Goal: Check status

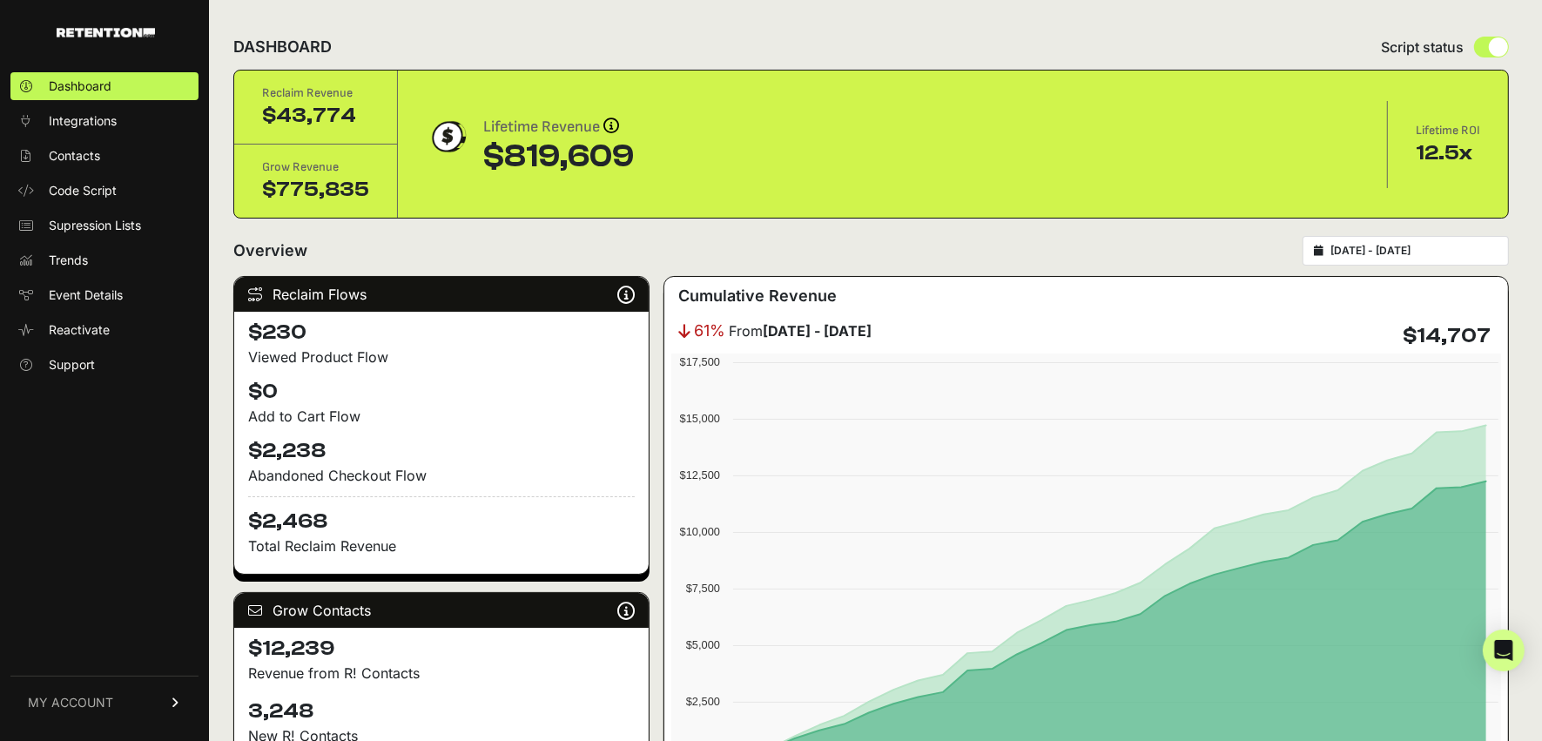
click at [1433, 252] on input "[DATE] - [DATE]" at bounding box center [1413, 251] width 167 height 14
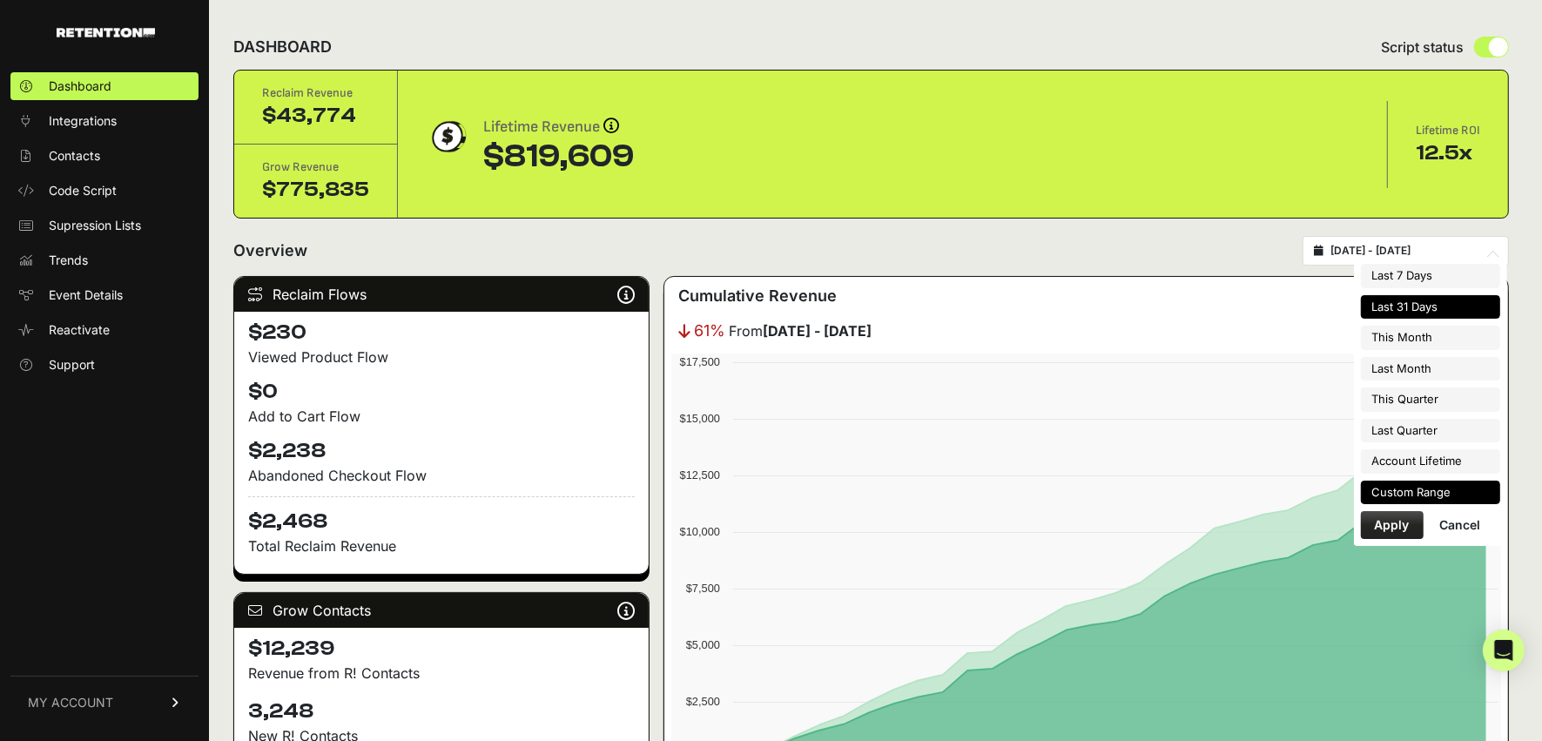
click at [1388, 492] on li "Custom Range" at bounding box center [1430, 493] width 139 height 24
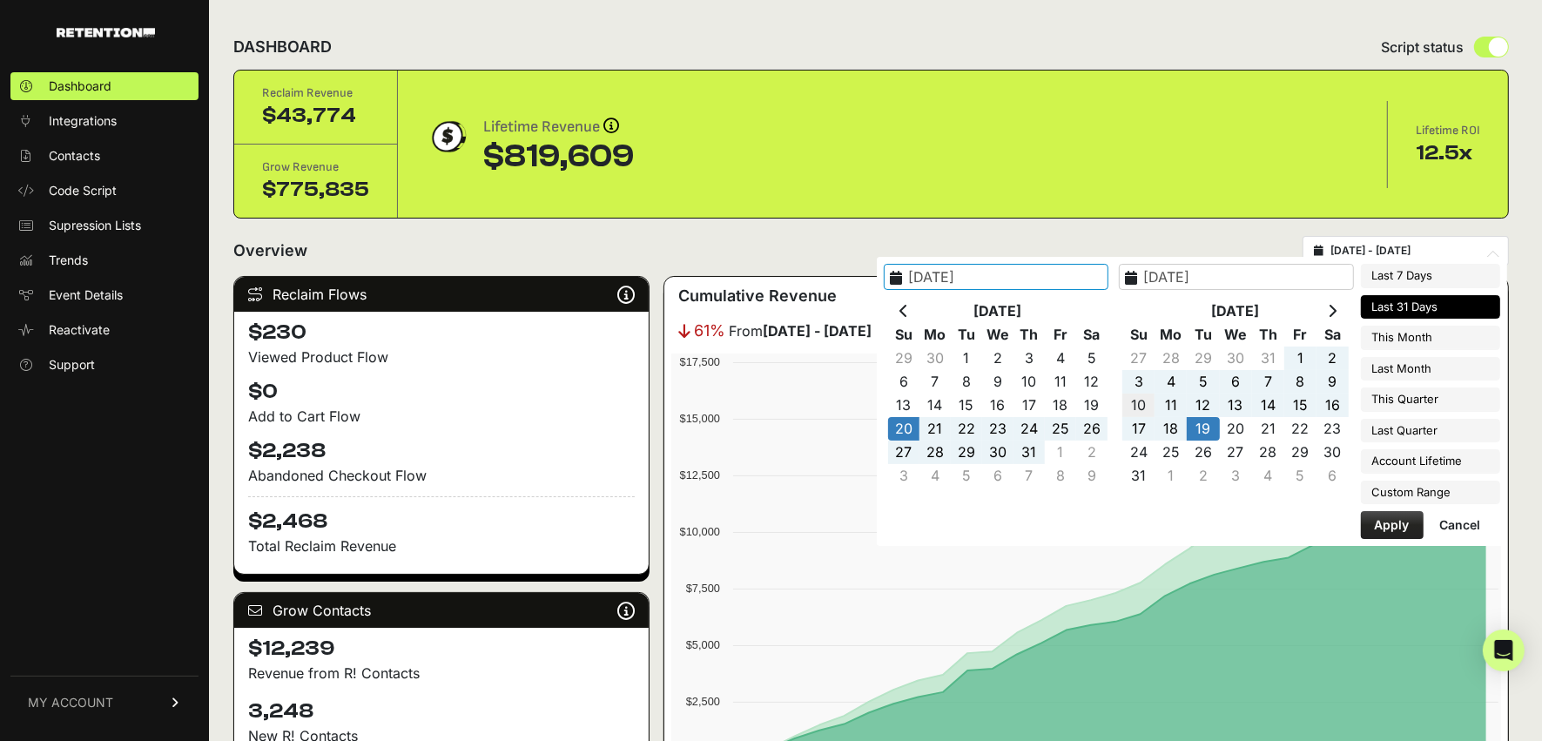
type input "[DATE]"
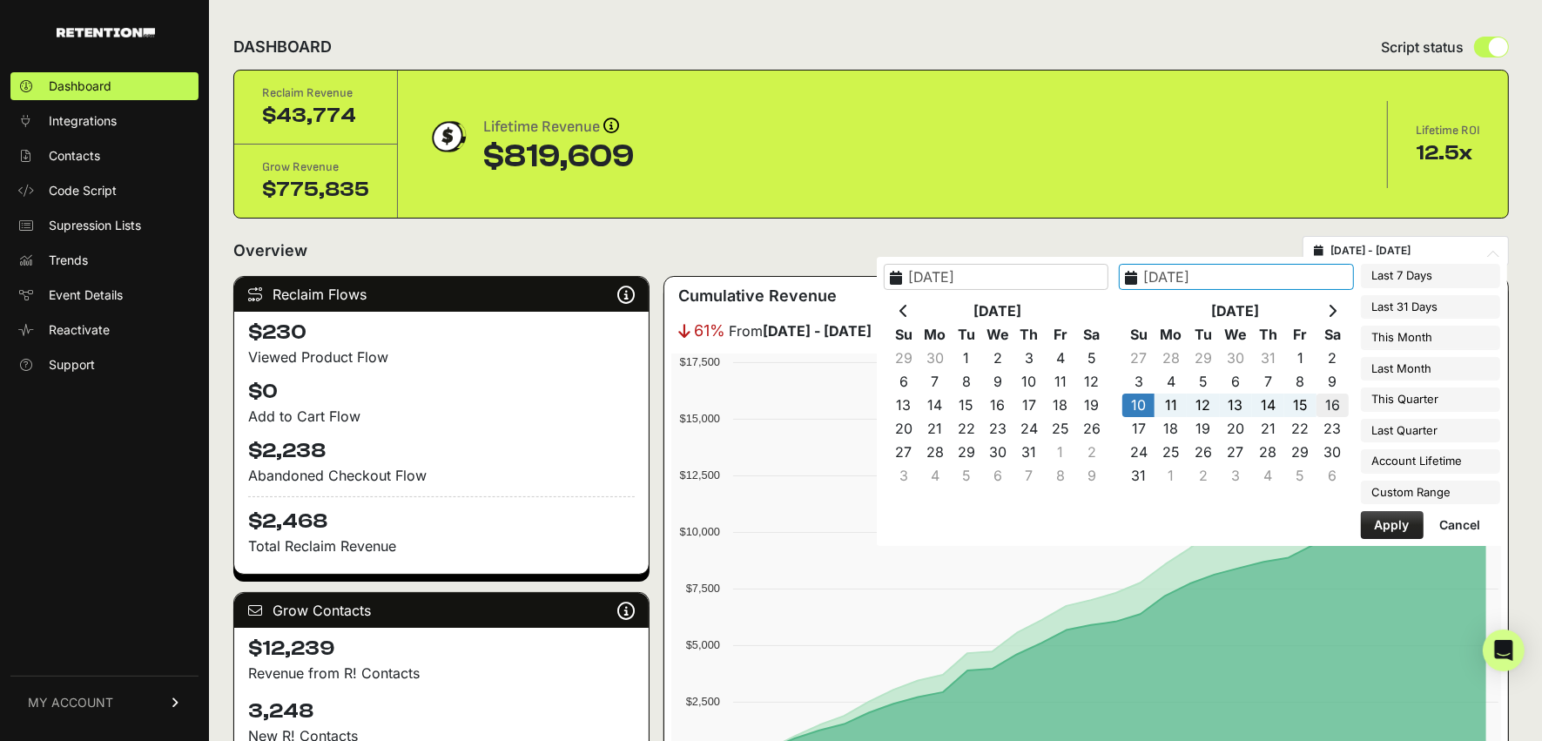
type input "[DATE]"
click at [1390, 526] on button "Apply" at bounding box center [1392, 525] width 63 height 28
type input "[DATE] - [DATE]"
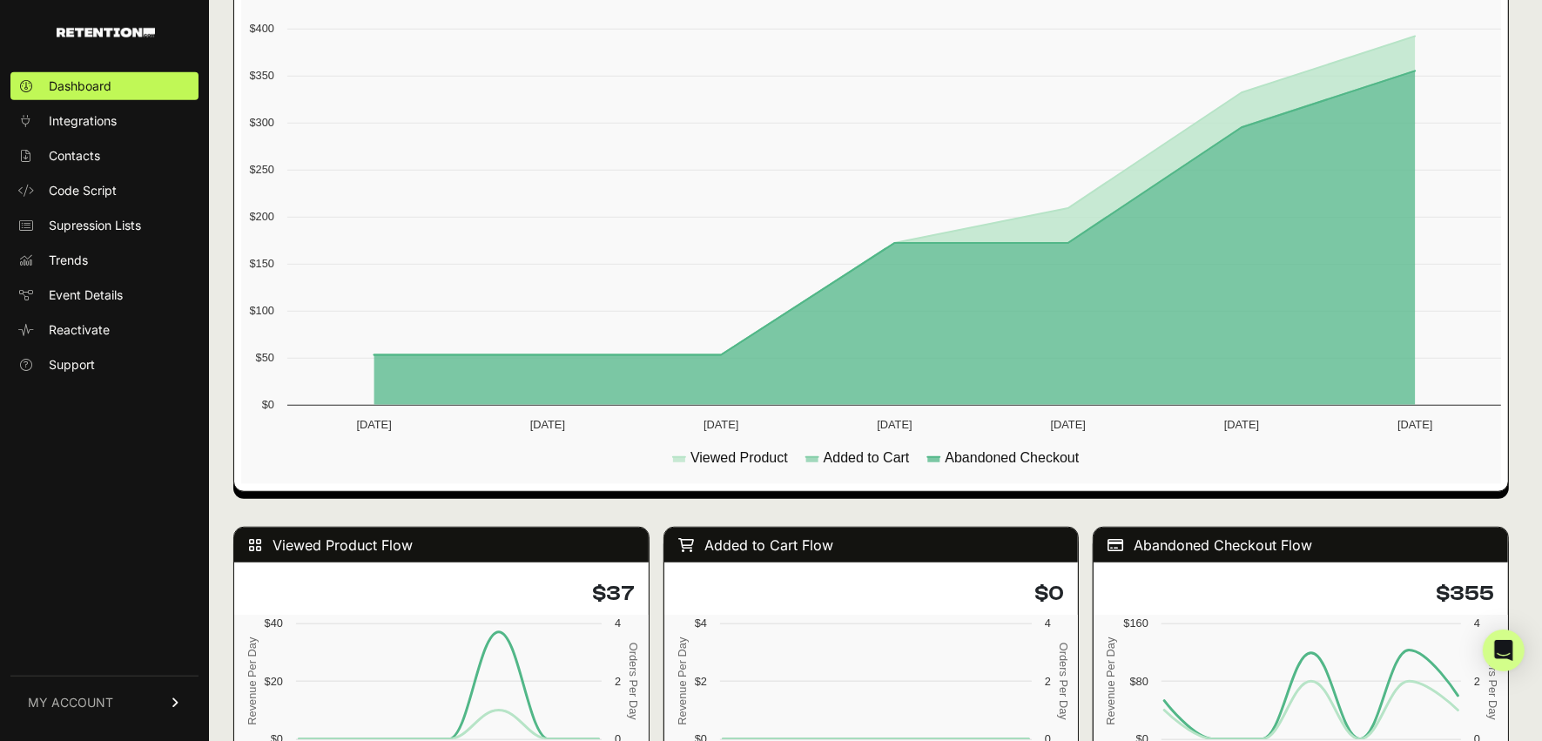
scroll to position [1755, 0]
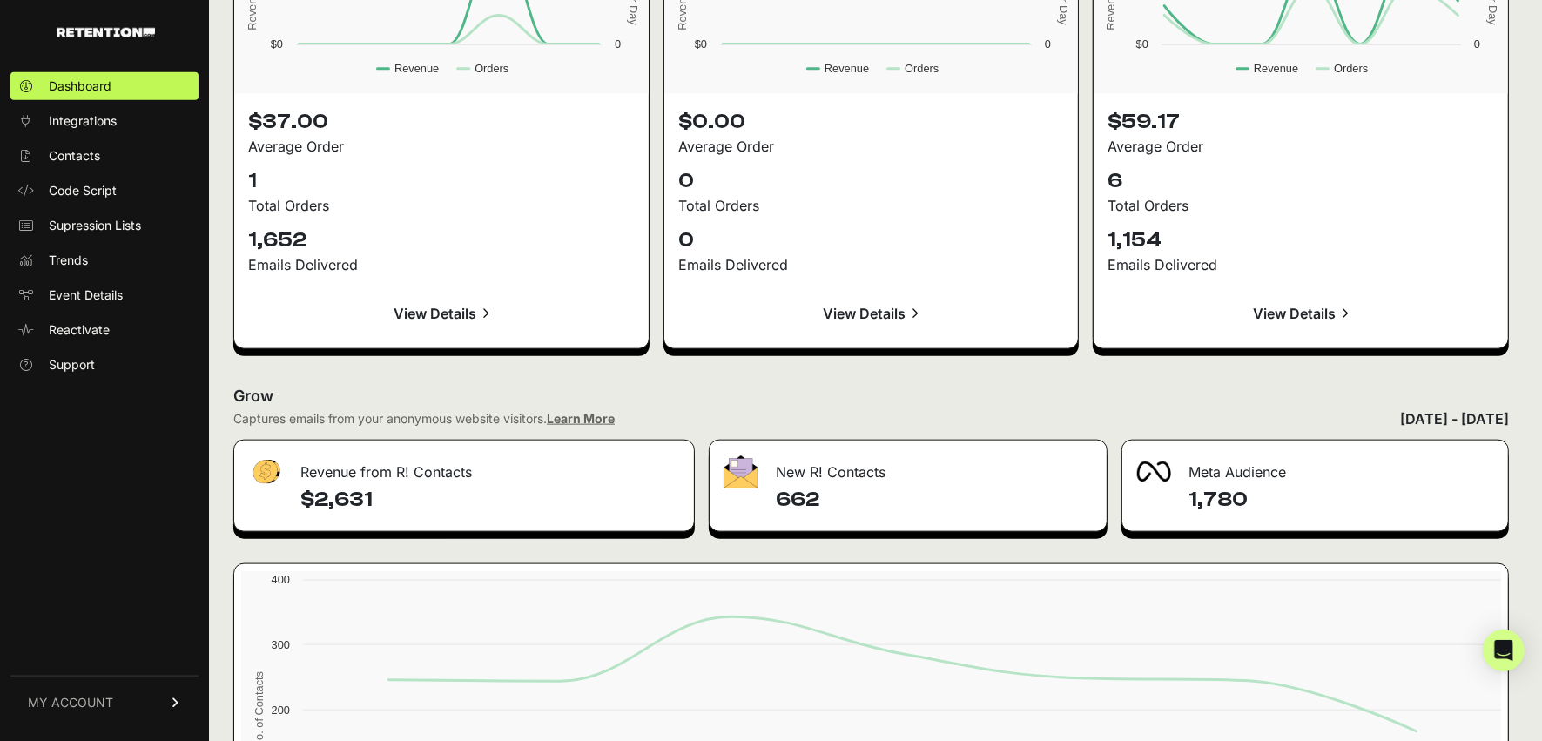
click at [333, 499] on h4 "$2,631" at bounding box center [490, 500] width 380 height 28
copy h4 "2,631"
